Goal: Transaction & Acquisition: Purchase product/service

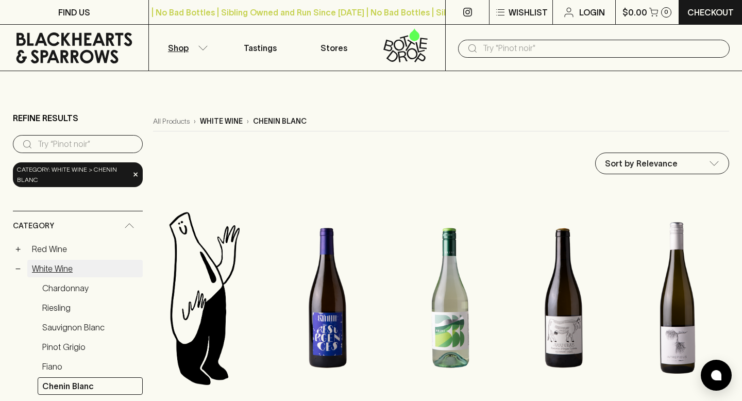
click at [39, 271] on link "White Wine" at bounding box center [84, 269] width 115 height 18
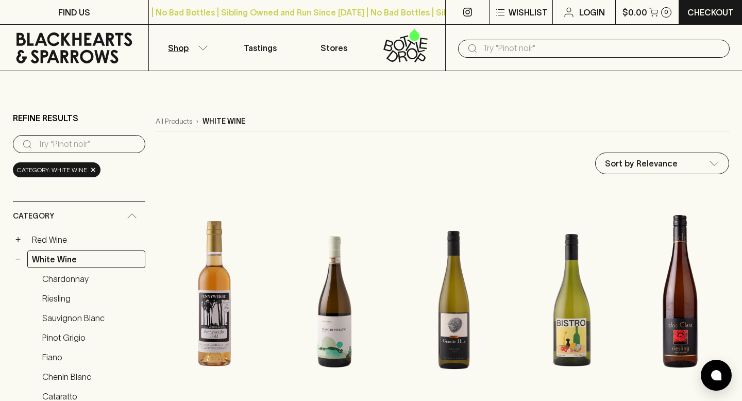
click at [58, 236] on link "Red Wine" at bounding box center [86, 240] width 118 height 18
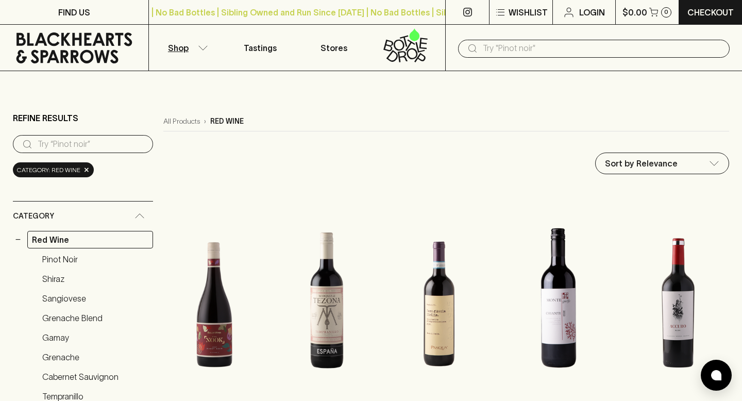
click at [506, 46] on input "text" at bounding box center [602, 48] width 239 height 16
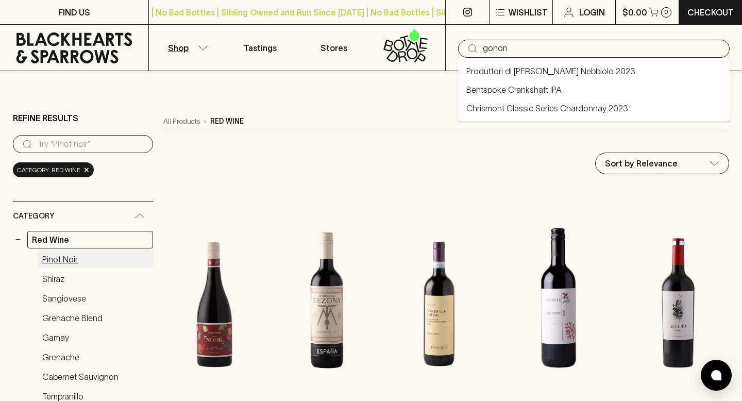
type input "gonon"
click at [66, 261] on link "Pinot Noir" at bounding box center [95, 259] width 115 height 18
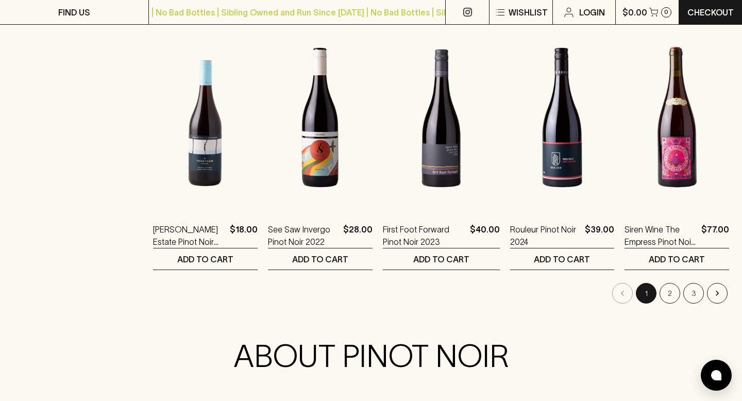
scroll to position [1009, 0]
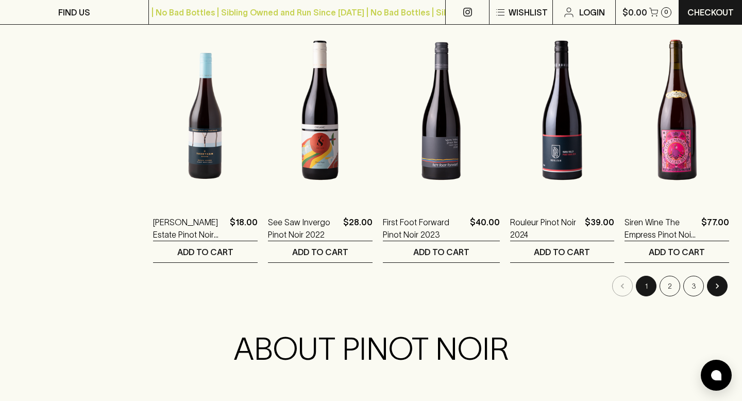
click at [723, 281] on button "Go to next page" at bounding box center [717, 286] width 21 height 21
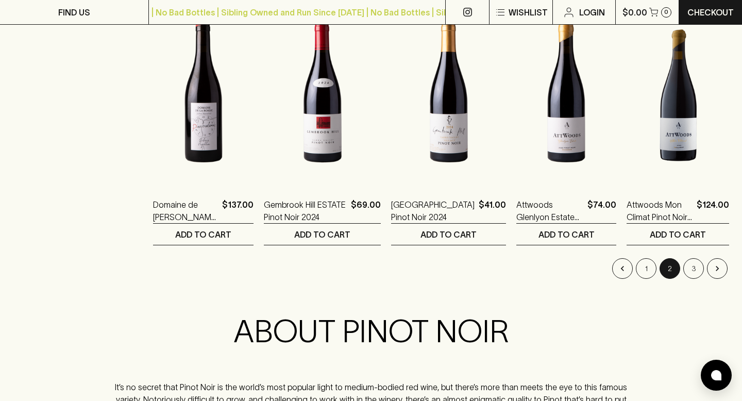
scroll to position [1027, 0]
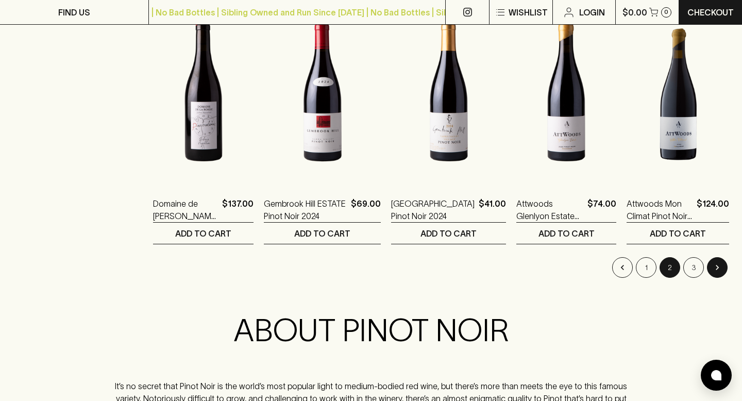
click at [714, 272] on icon "Go to next page" at bounding box center [717, 267] width 10 height 10
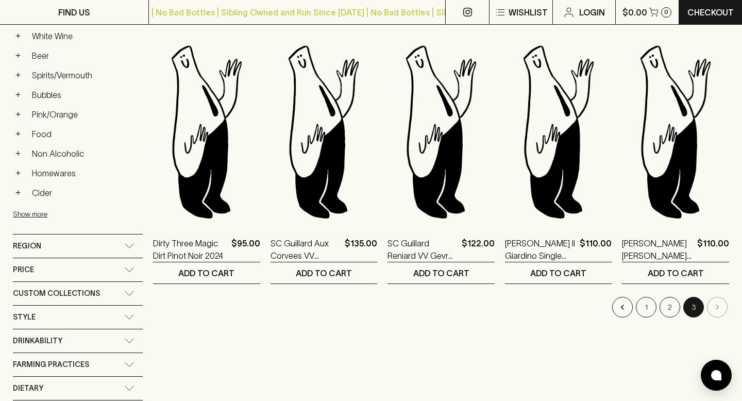
scroll to position [461, 0]
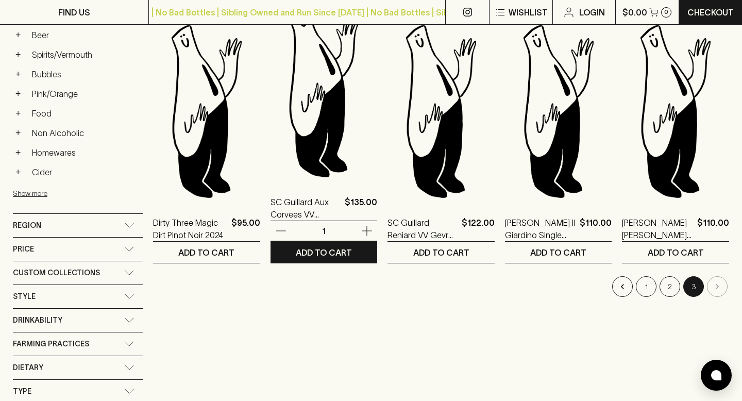
click at [323, 156] on img at bounding box center [324, 90] width 107 height 180
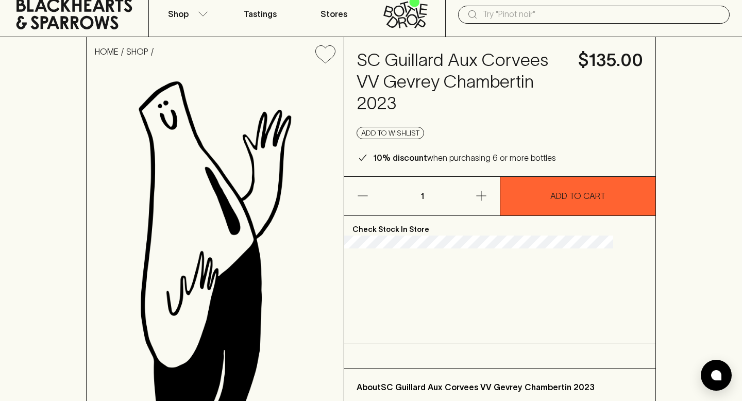
scroll to position [51, 0]
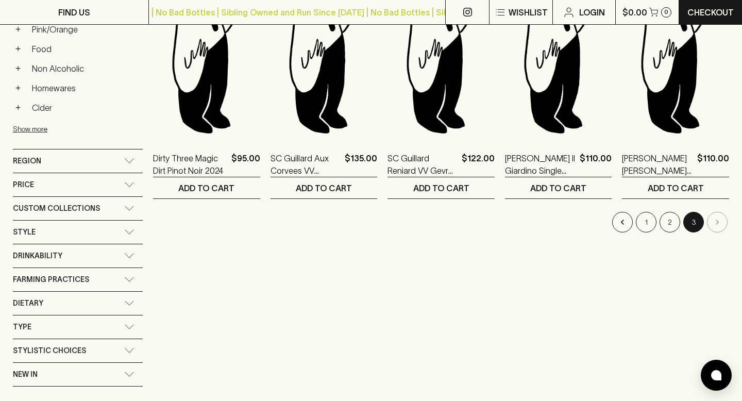
scroll to position [311, 0]
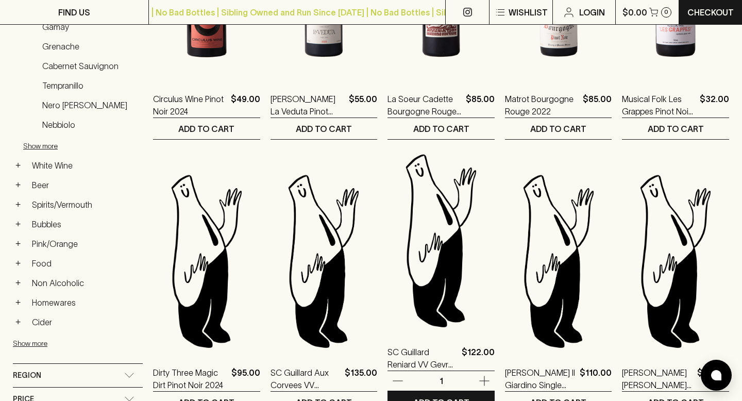
click at [439, 256] on img at bounding box center [441, 240] width 107 height 180
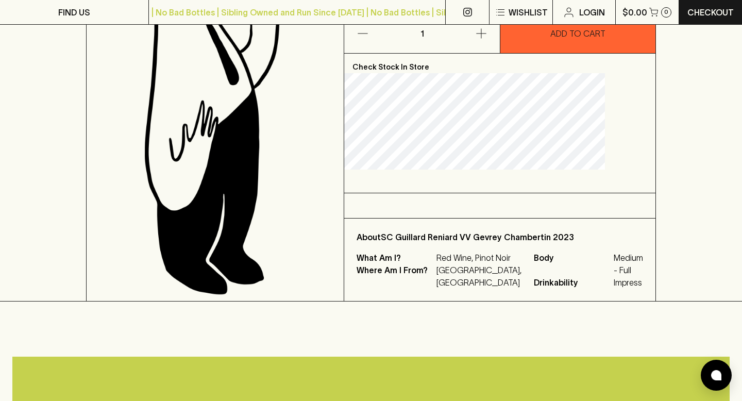
scroll to position [175, 0]
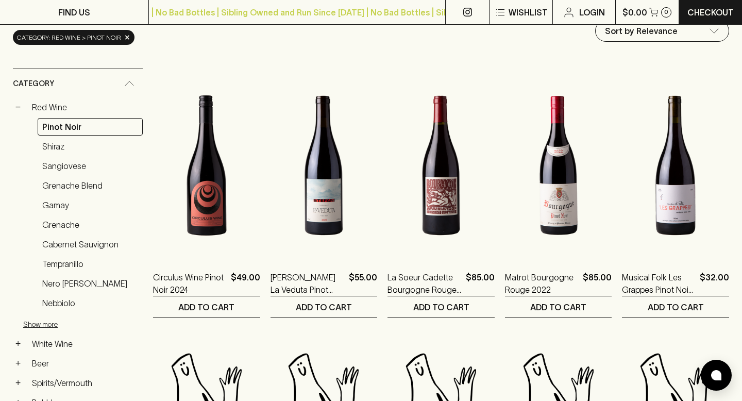
scroll to position [137, 0]
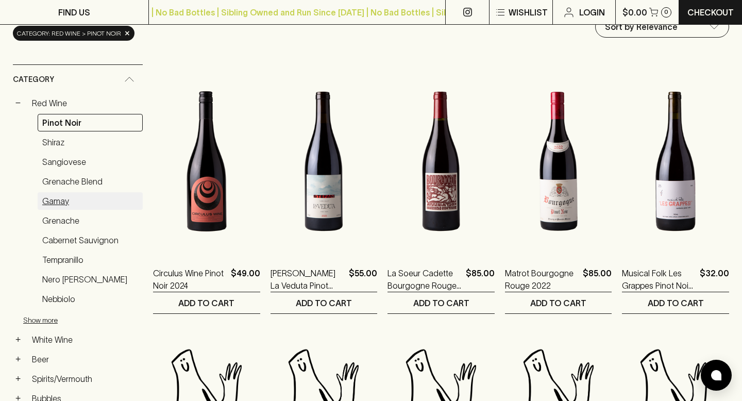
click at [57, 207] on link "Gamay" at bounding box center [90, 201] width 105 height 18
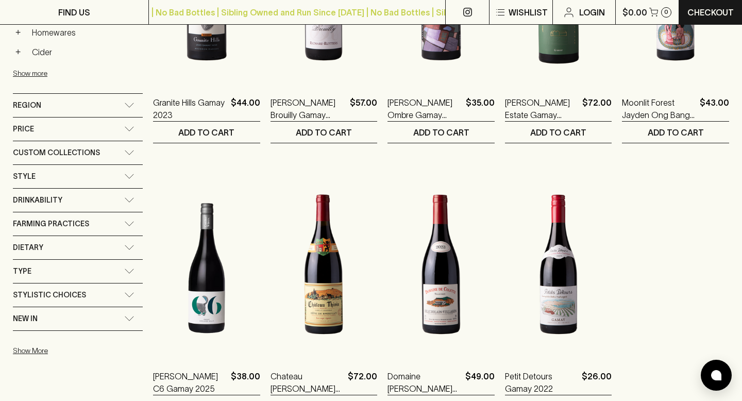
scroll to position [627, 0]
